Goal: Task Accomplishment & Management: Manage account settings

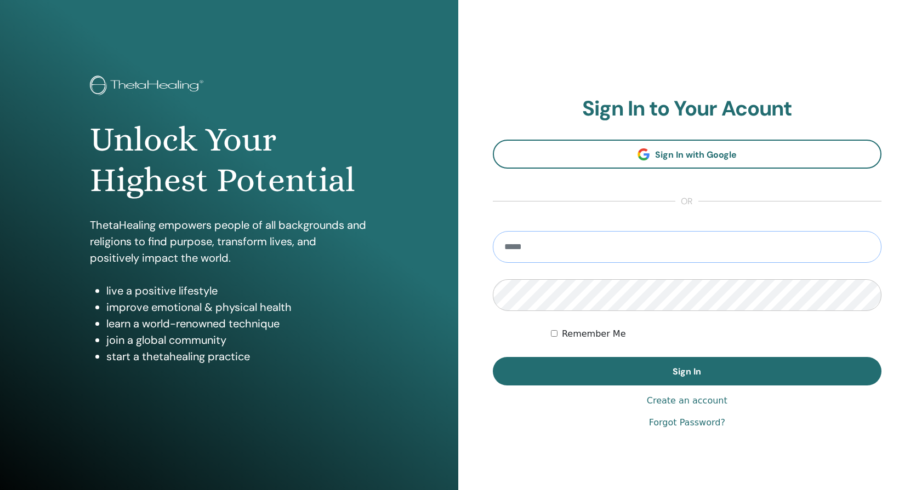
type input "**********"
click at [686, 371] on button "Sign In" at bounding box center [687, 371] width 389 height 28
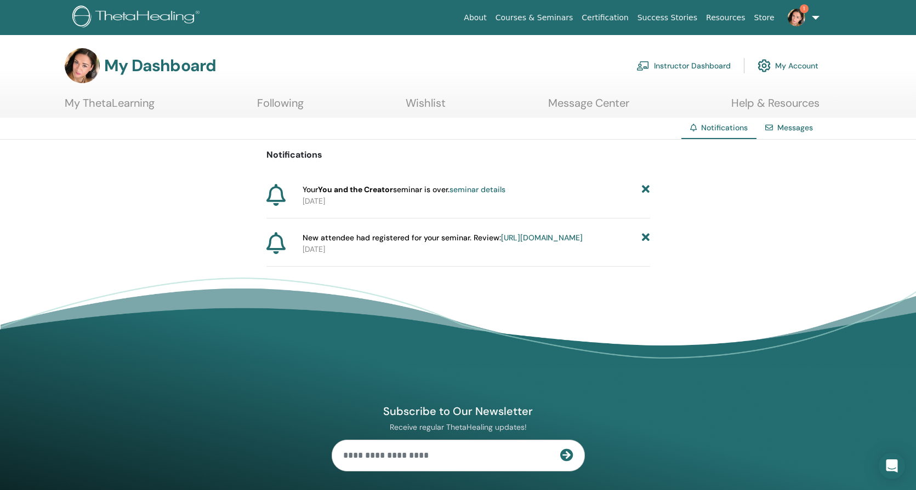
click at [487, 190] on link "seminar details" at bounding box center [477, 190] width 56 height 10
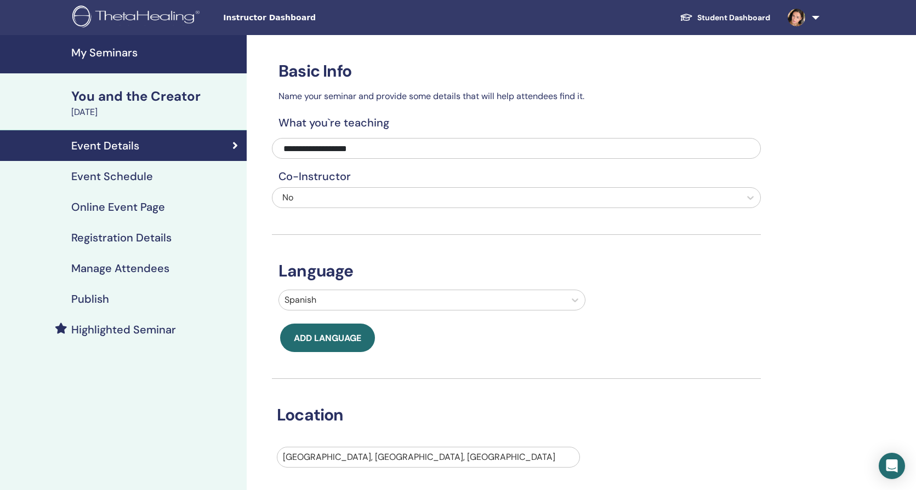
click at [154, 93] on div "You and the Creator" at bounding box center [155, 96] width 169 height 19
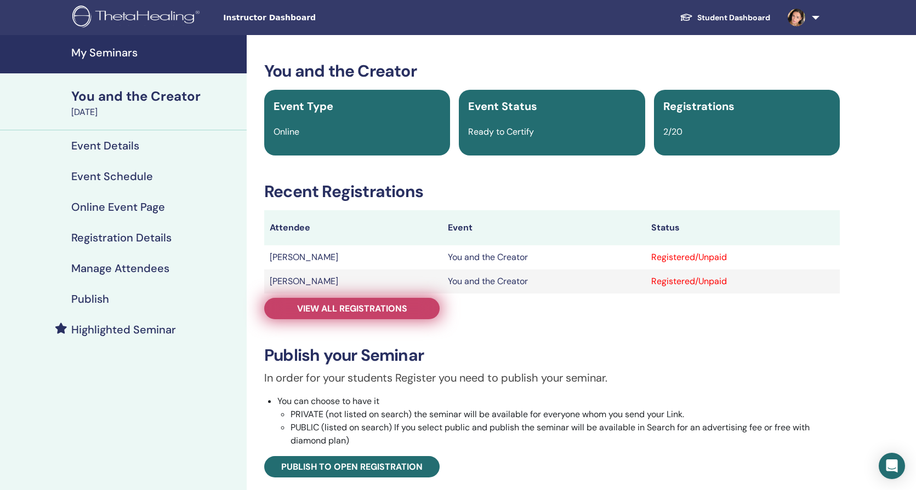
click at [358, 311] on span "View all registrations" at bounding box center [352, 309] width 110 height 12
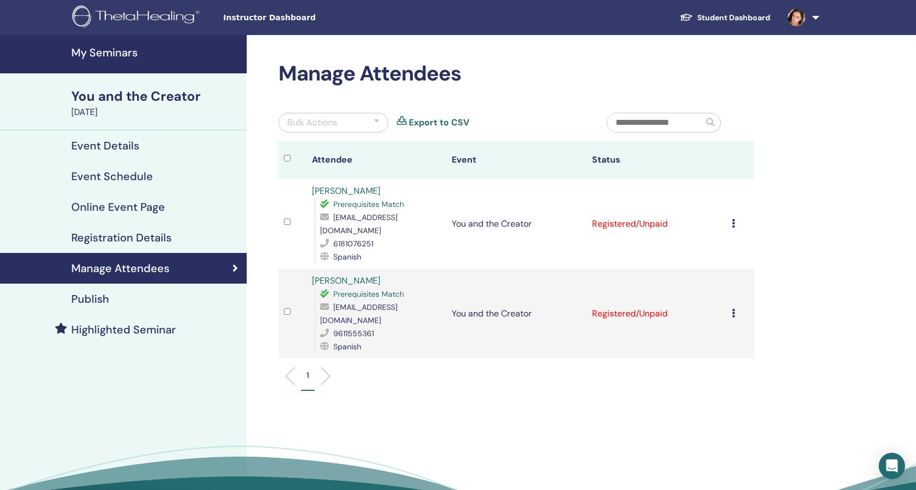
click at [730, 215] on td "Cancel Registration Do not auto-certify Mark as Paid Mark as Unpaid Mark as Abs…" at bounding box center [740, 224] width 28 height 90
click at [733, 219] on icon at bounding box center [732, 223] width 3 height 9
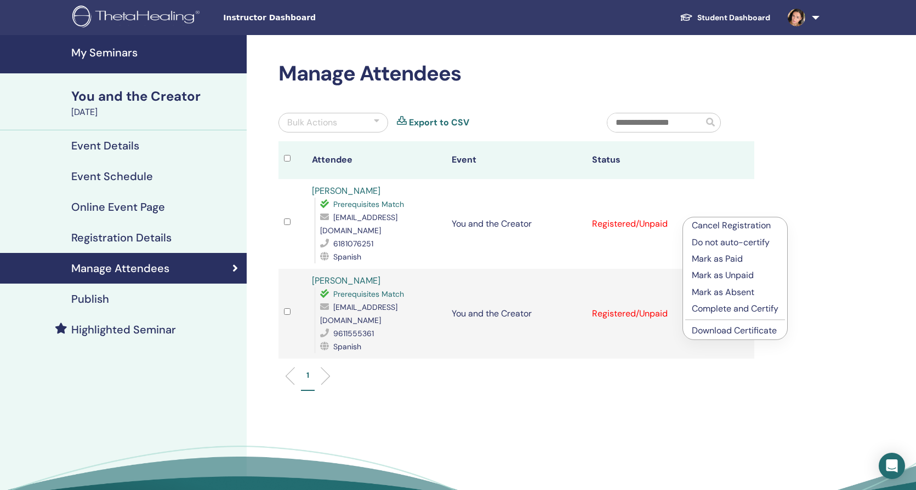
click at [724, 308] on p "Complete and Certify" at bounding box center [734, 308] width 87 height 13
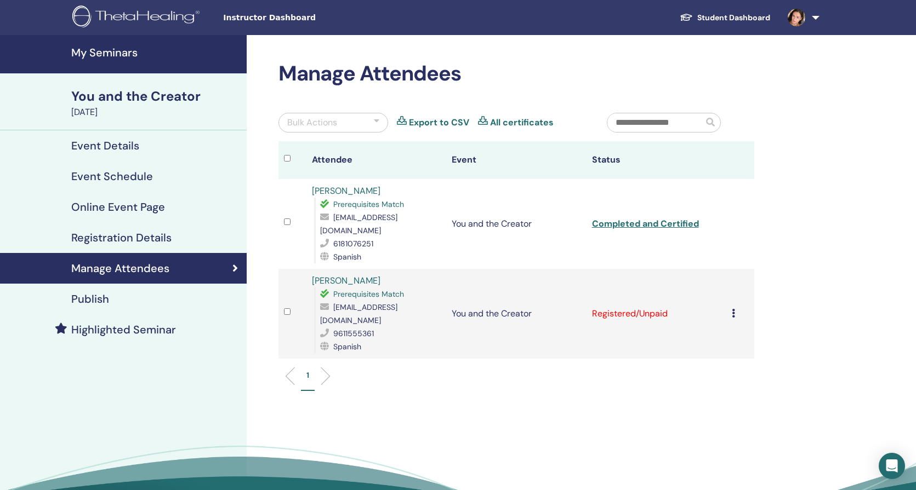
click at [731, 309] on icon at bounding box center [732, 313] width 3 height 9
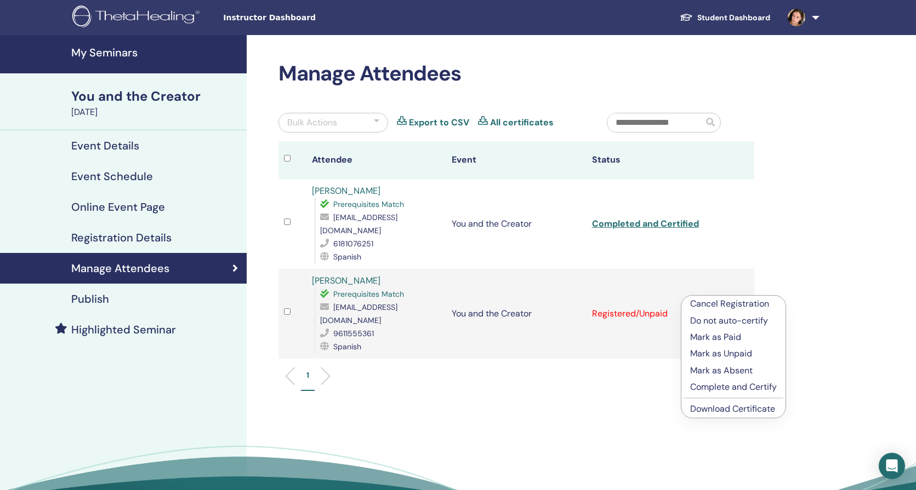
click at [727, 392] on p "Complete and Certify" at bounding box center [733, 387] width 87 height 13
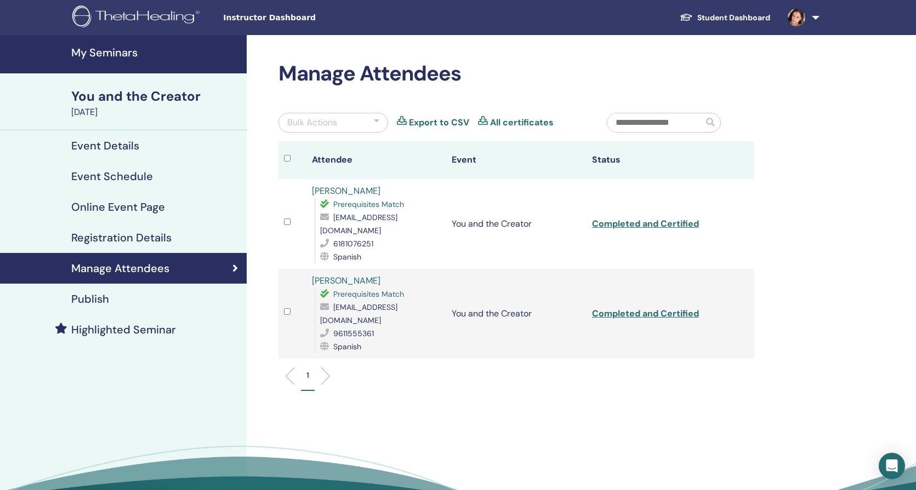
click at [151, 94] on div "You and the Creator" at bounding box center [155, 96] width 169 height 19
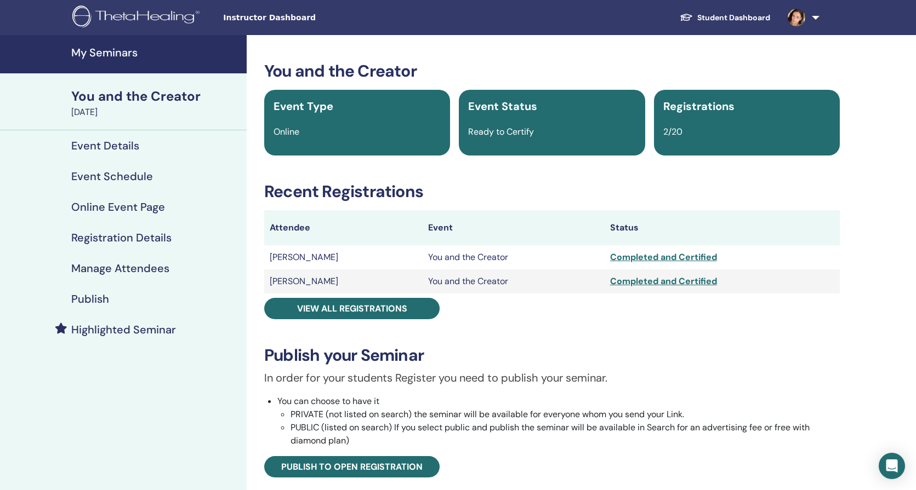
click at [157, 98] on div "You and the Creator" at bounding box center [155, 96] width 169 height 19
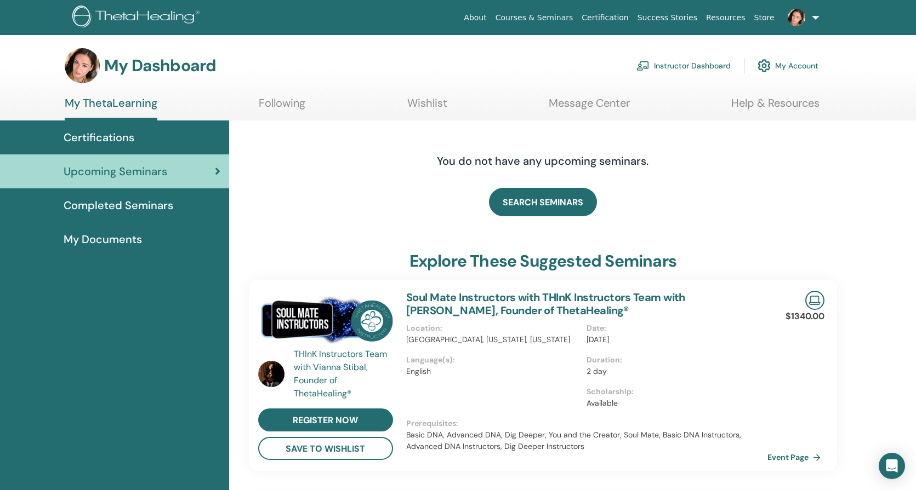
click at [691, 63] on link "Instructor Dashboard" at bounding box center [683, 66] width 94 height 24
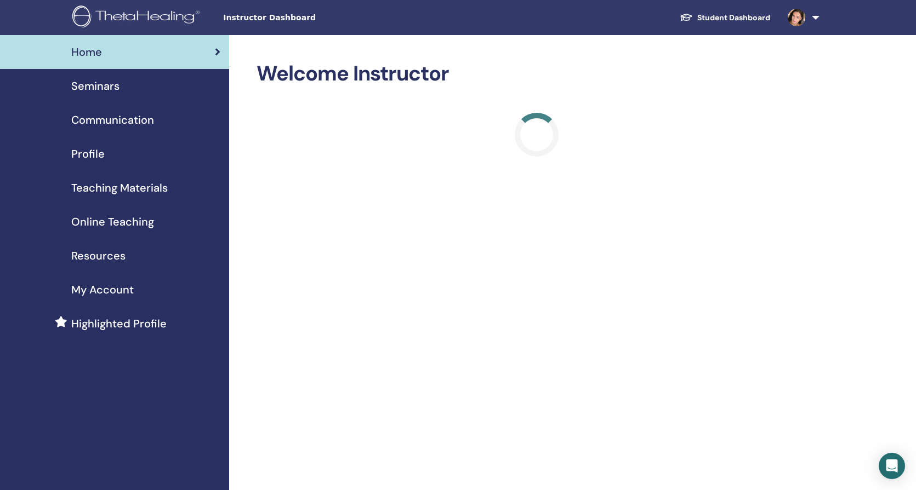
click at [107, 85] on span "Seminars" at bounding box center [95, 86] width 48 height 16
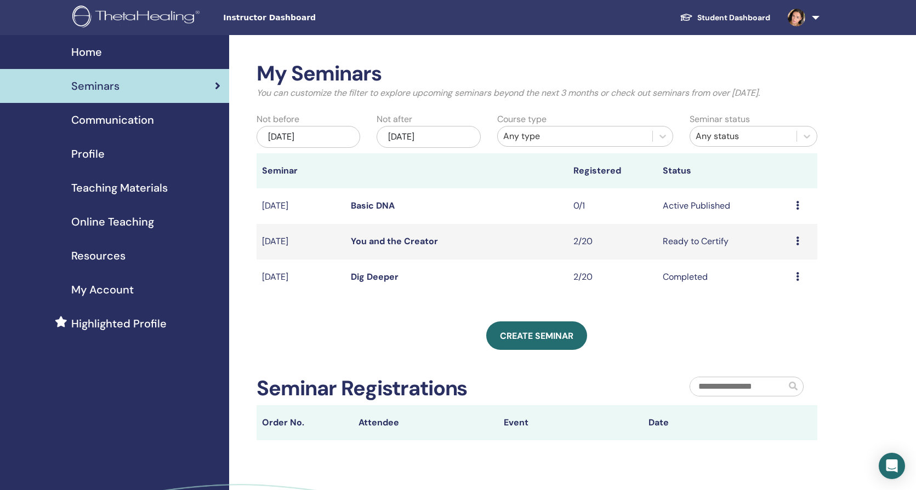
scroll to position [2, 0]
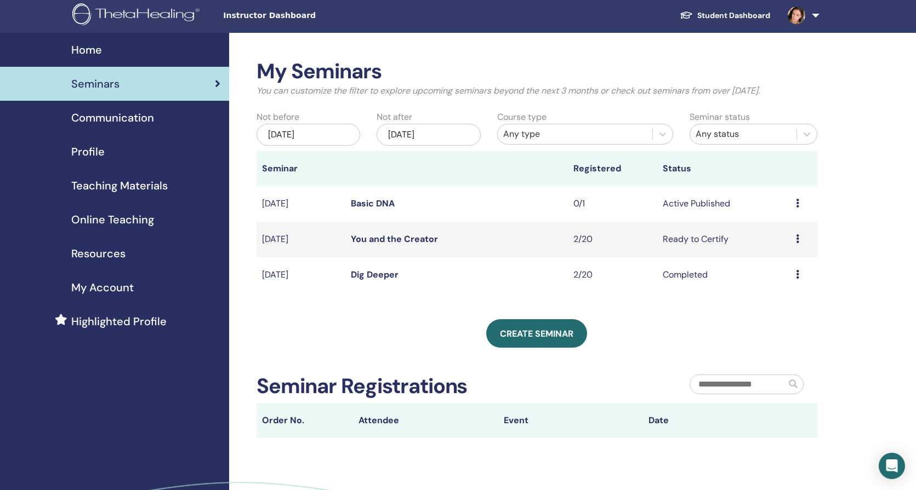
click at [379, 199] on link "Basic DNA" at bounding box center [373, 204] width 44 height 12
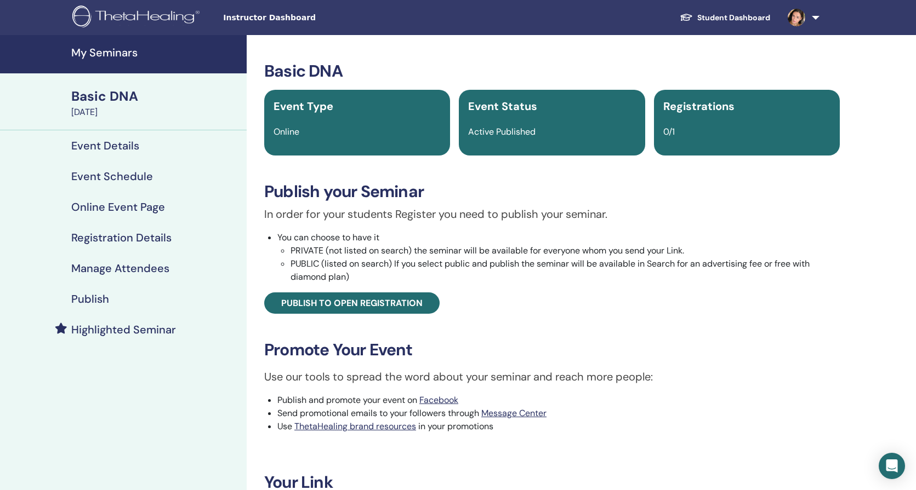
click at [83, 138] on link "Event Details" at bounding box center [123, 145] width 247 height 31
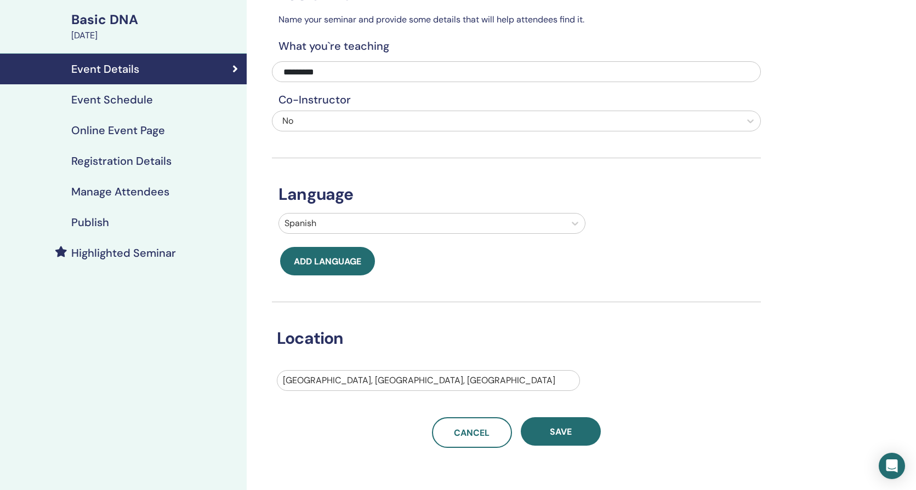
scroll to position [78, 0]
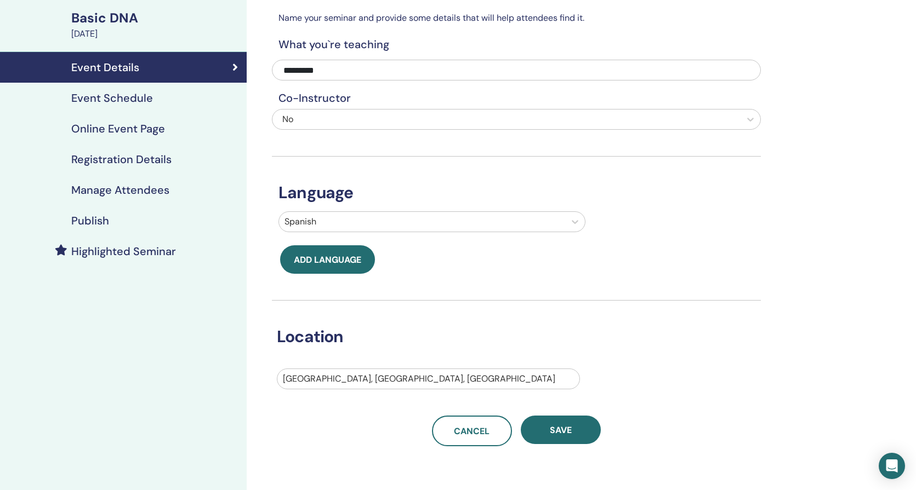
click at [132, 95] on h4 "Event Schedule" at bounding box center [112, 97] width 82 height 13
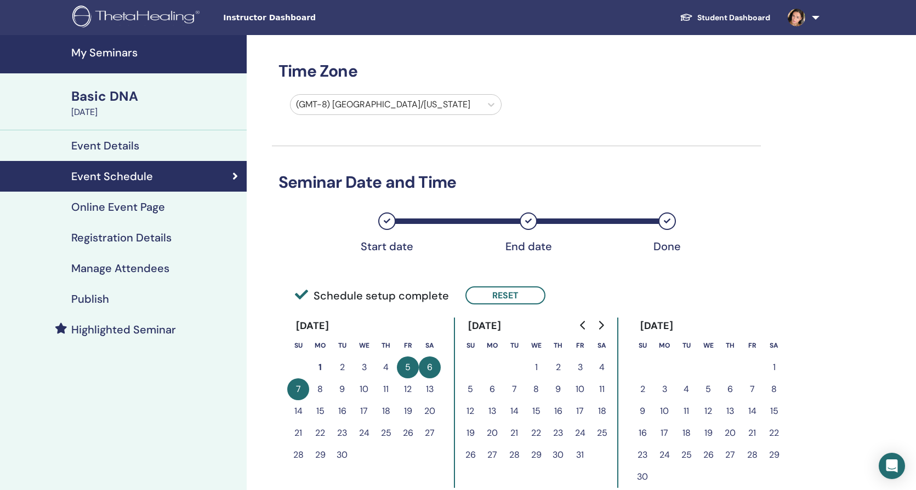
click at [151, 203] on h4 "Online Event Page" at bounding box center [118, 207] width 94 height 13
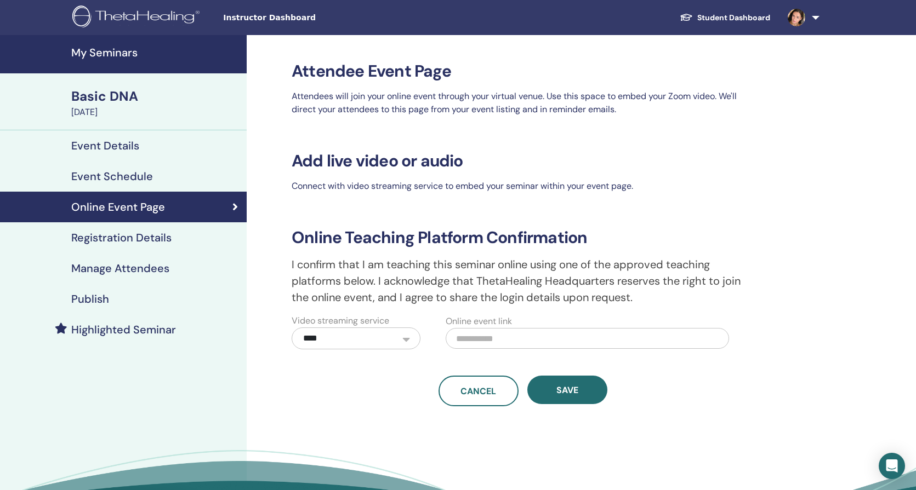
click at [117, 236] on h4 "Registration Details" at bounding box center [121, 237] width 100 height 13
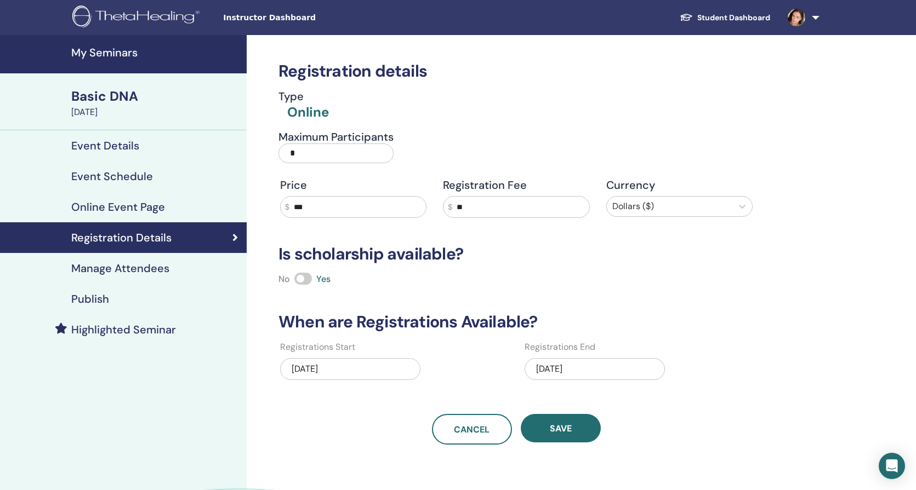
click at [319, 155] on input "*" at bounding box center [335, 154] width 115 height 20
type input "**"
click at [565, 429] on span "Save" at bounding box center [561, 429] width 22 height 12
click at [564, 430] on span "Save" at bounding box center [561, 429] width 22 height 12
click at [83, 95] on div "Basic DNA" at bounding box center [155, 96] width 169 height 19
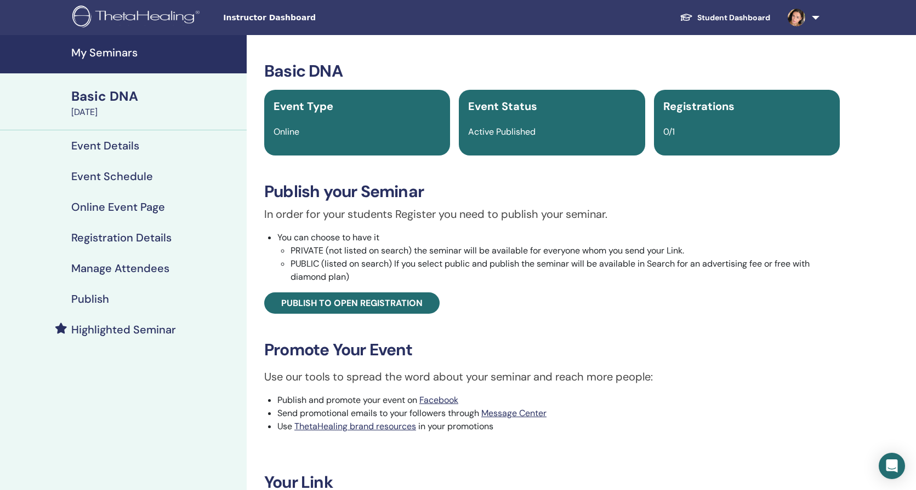
click at [152, 326] on h4 "Highlighted Seminar" at bounding box center [123, 329] width 105 height 13
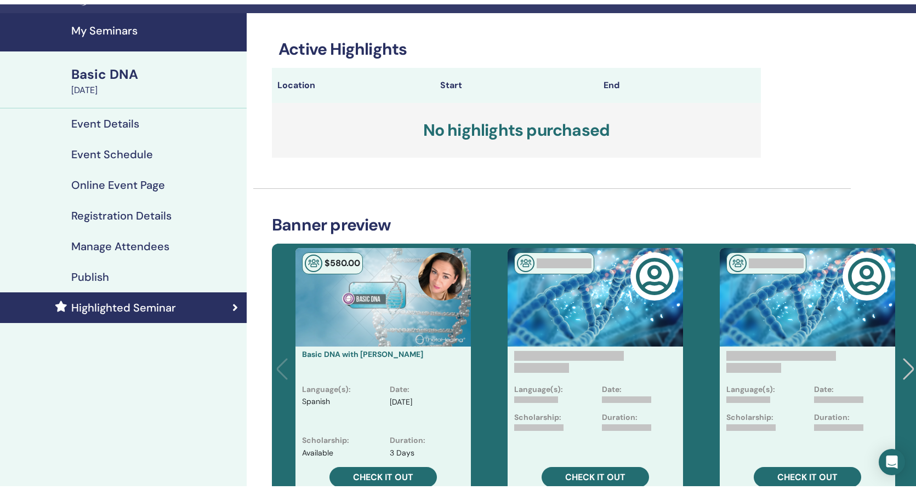
scroll to position [52, 0]
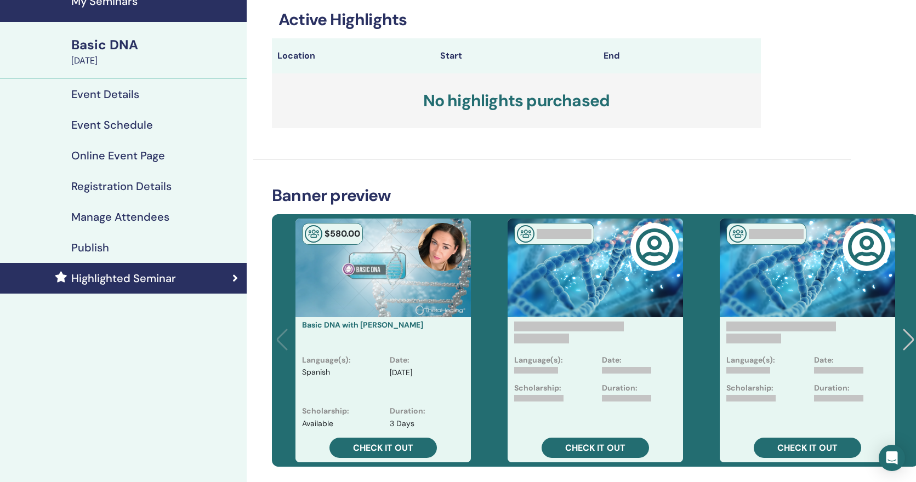
click at [115, 247] on div "Publish" at bounding box center [123, 247] width 229 height 13
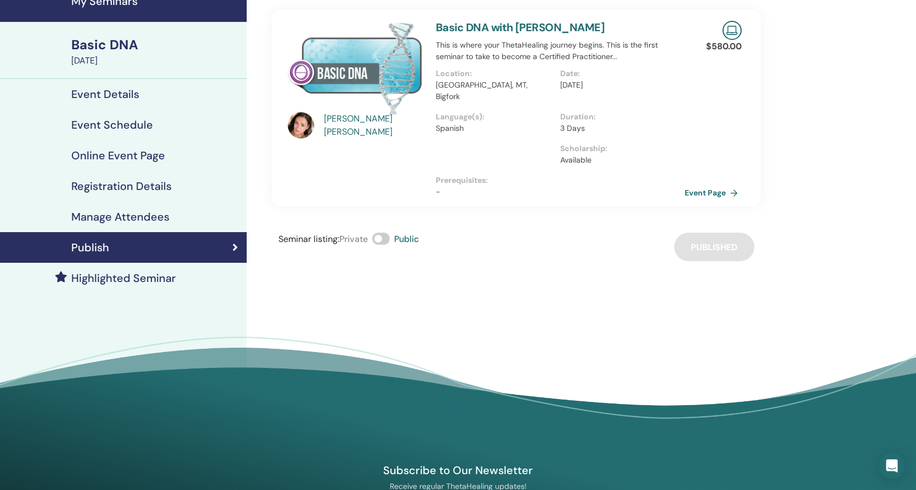
click at [651, 233] on div "Seminar listing : Private Public Published" at bounding box center [516, 247] width 489 height 28
click at [101, 44] on div "Basic DNA" at bounding box center [155, 45] width 169 height 19
